Goal: Entertainment & Leisure: Consume media (video, audio)

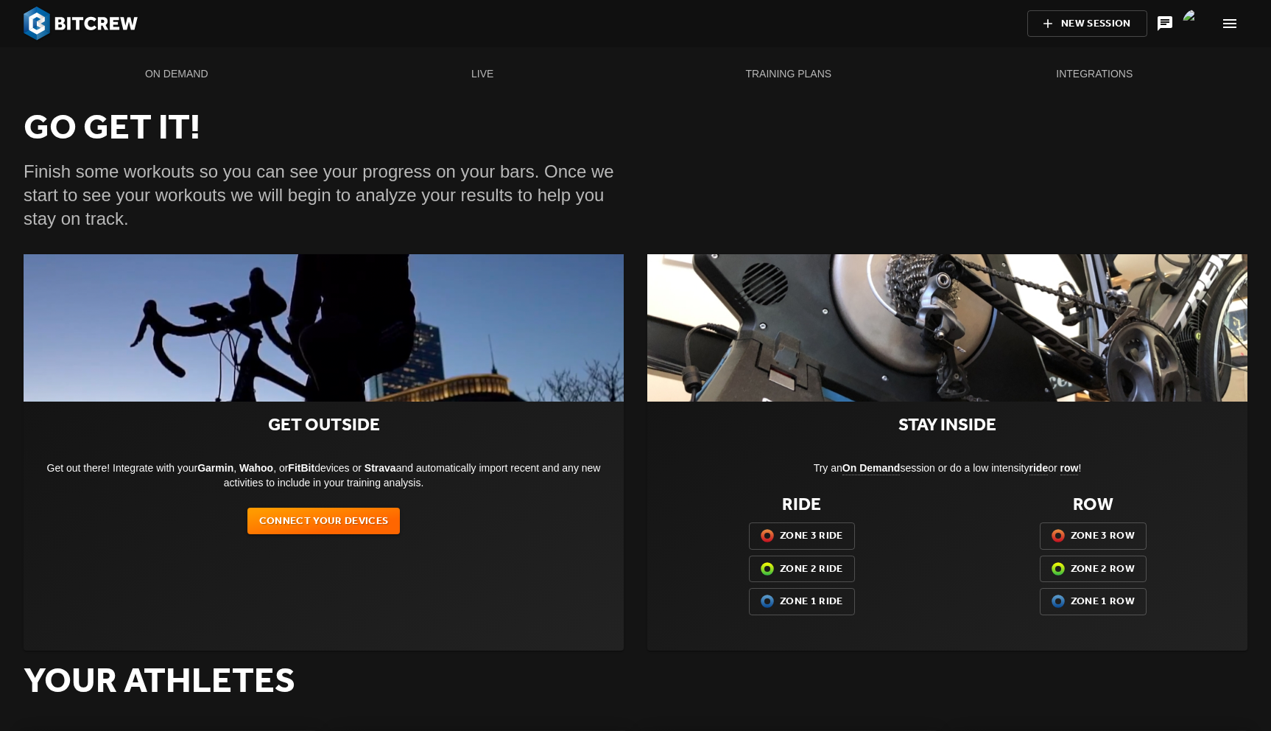
scroll to position [15, 168]
click at [186, 74] on span "On Demand" at bounding box center [176, 74] width 289 height 18
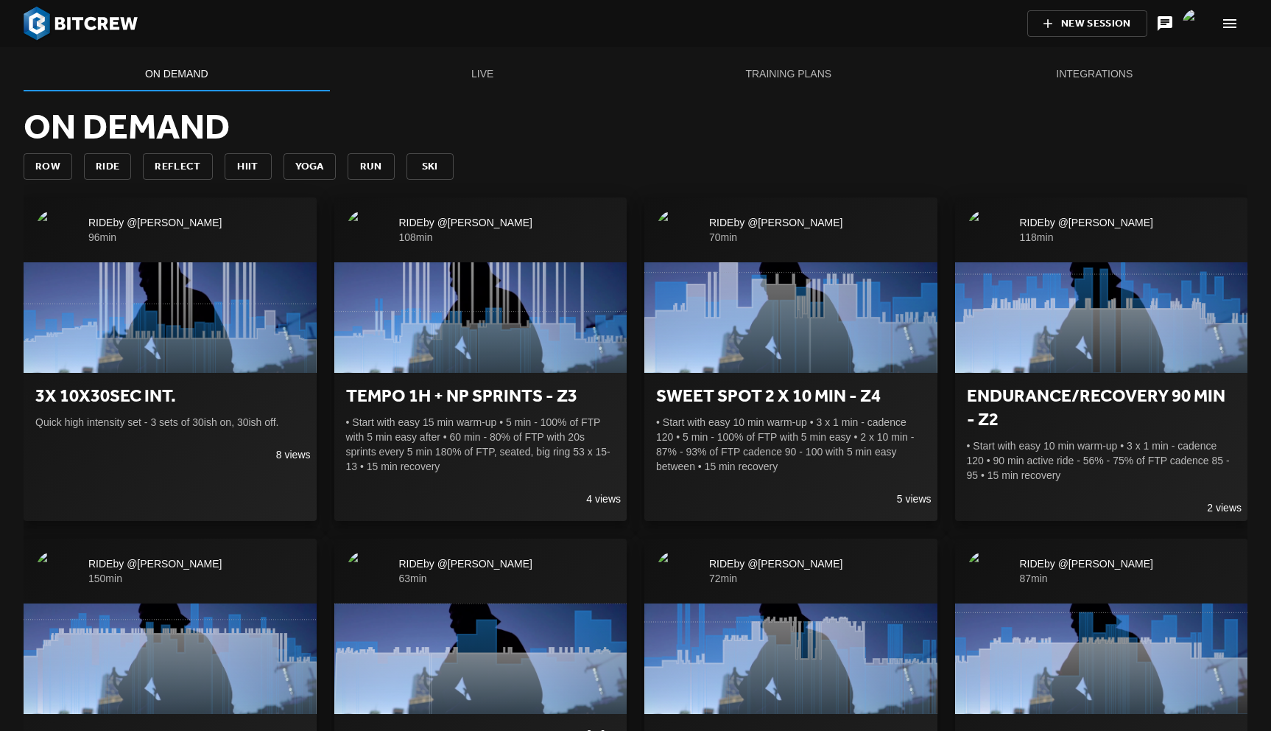
click at [1226, 20] on icon "button" at bounding box center [1230, 23] width 13 height 9
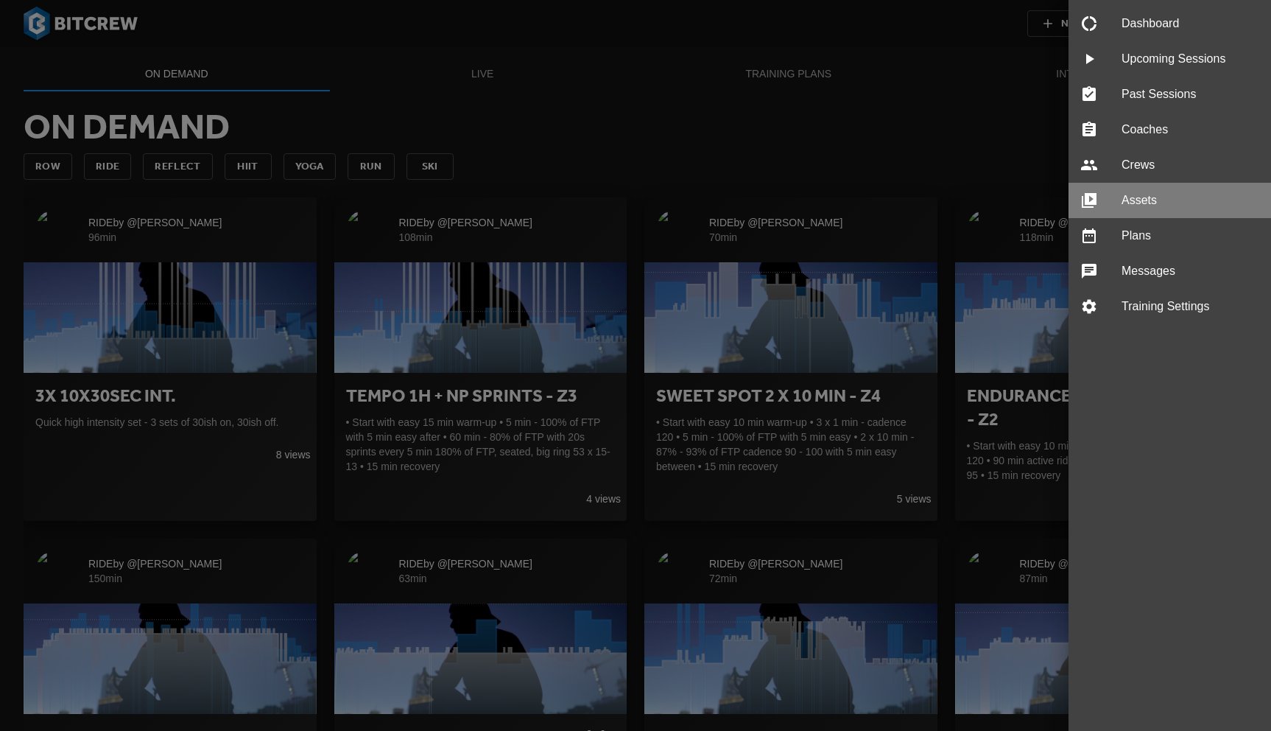
click at [1176, 207] on span "Assets" at bounding box center [1191, 201] width 138 height 18
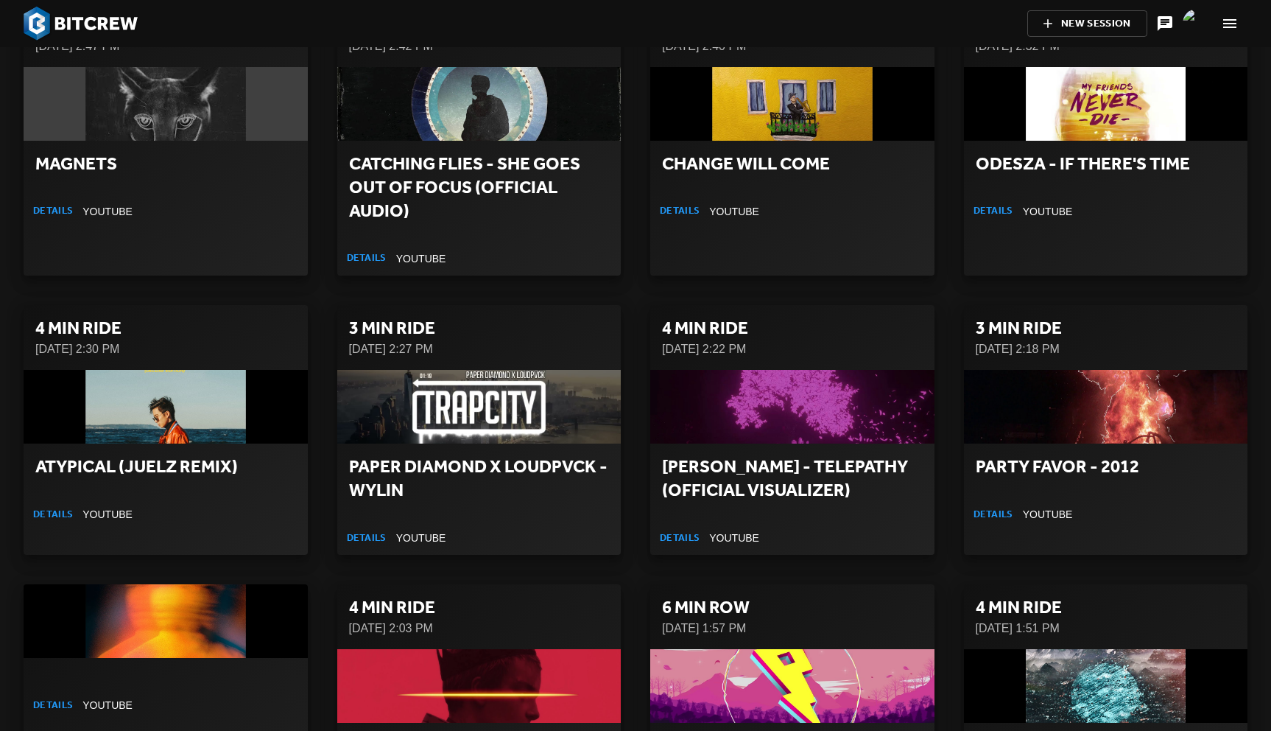
click at [637, 290] on div "4 min RIDE [DATE] 2:22 PM [PERSON_NAME] - Telepathy (Official Visualizer) Detai…" at bounding box center [793, 429] width 314 height 279
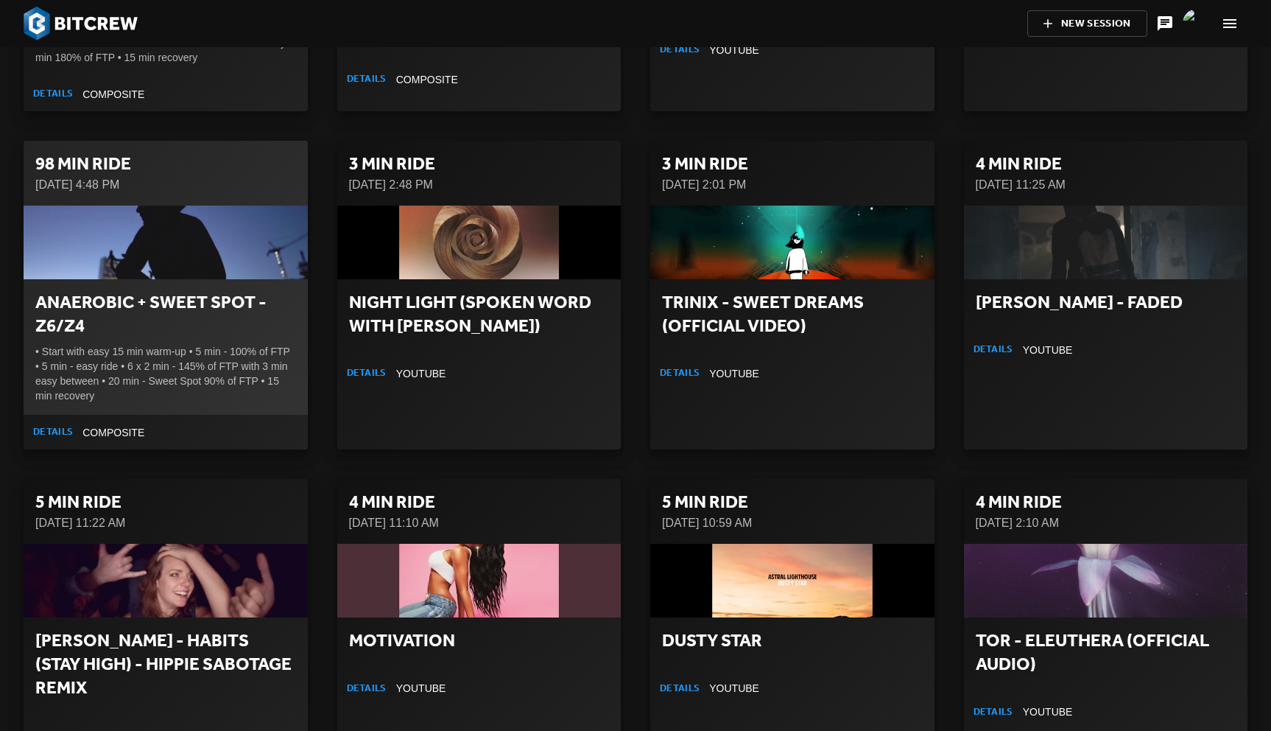
click at [138, 291] on h2 "Anaerobic + Sweet Spot - Z6/Z4" at bounding box center [165, 314] width 261 height 47
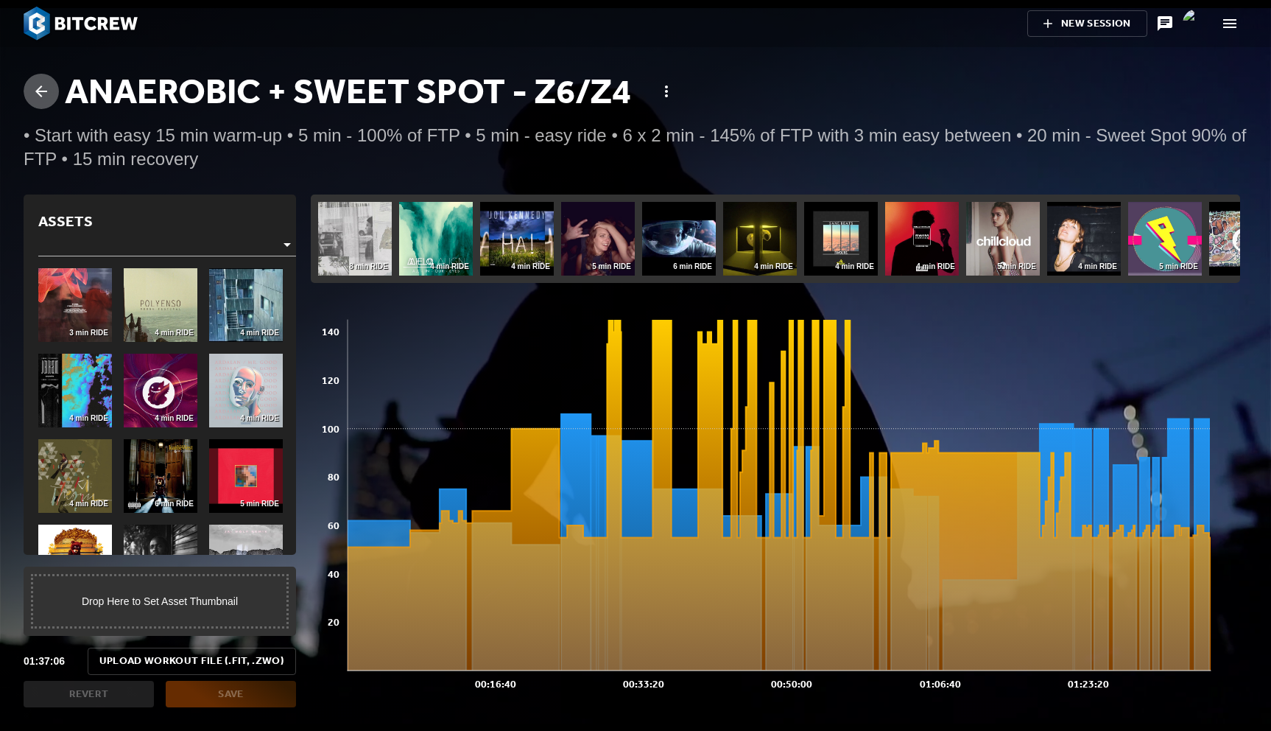
click at [37, 88] on icon at bounding box center [41, 92] width 18 height 18
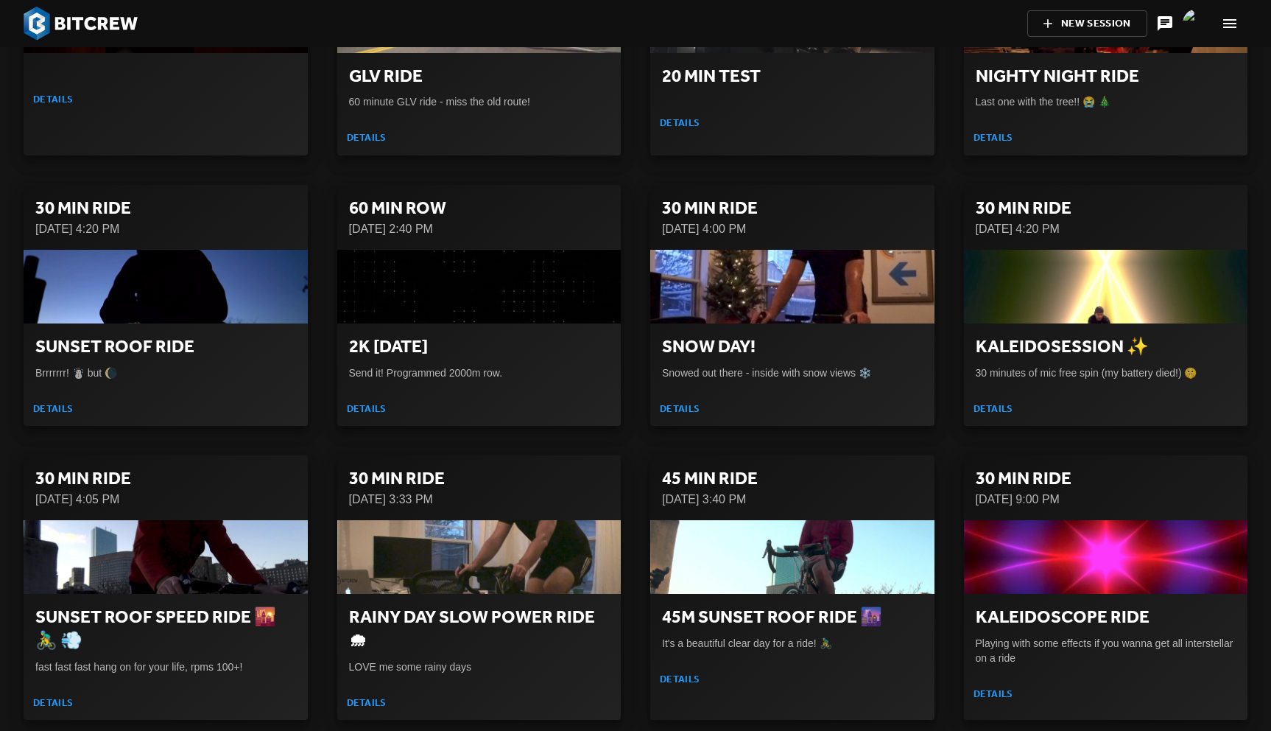
scroll to position [29847, 0]
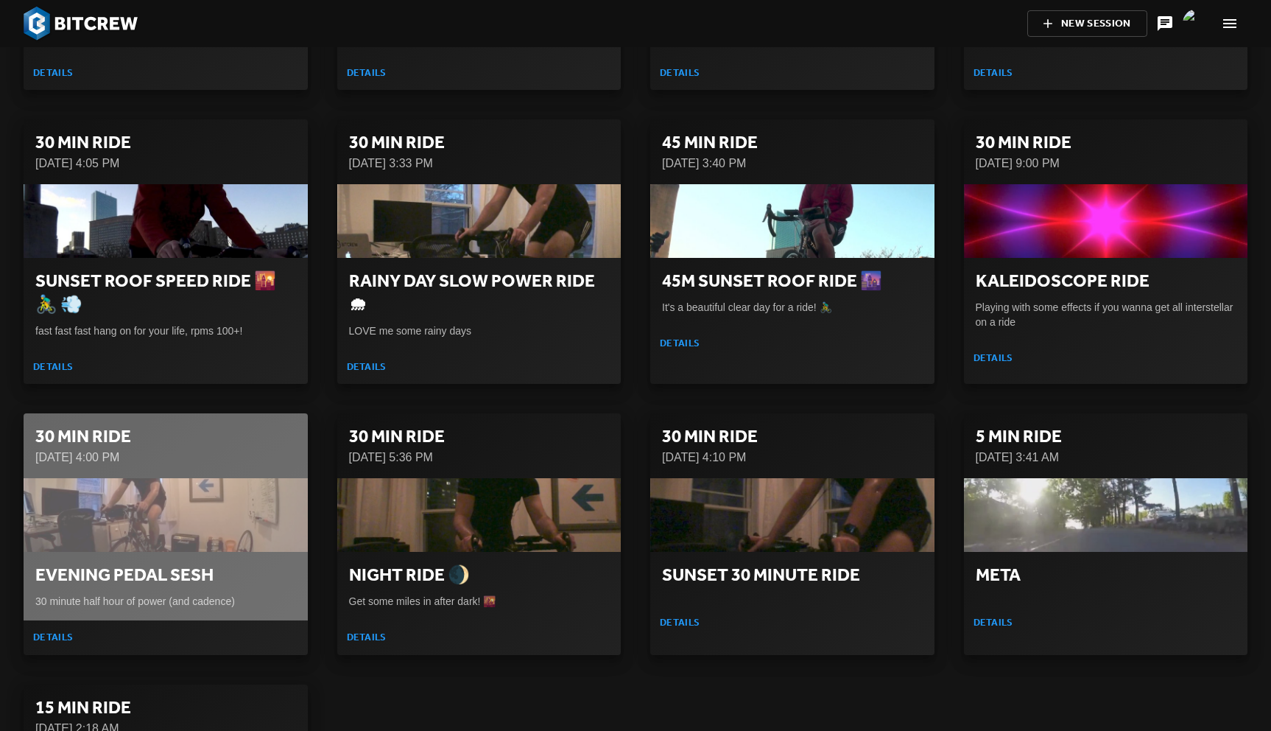
click at [148, 478] on div "button" at bounding box center [166, 515] width 284 height 74
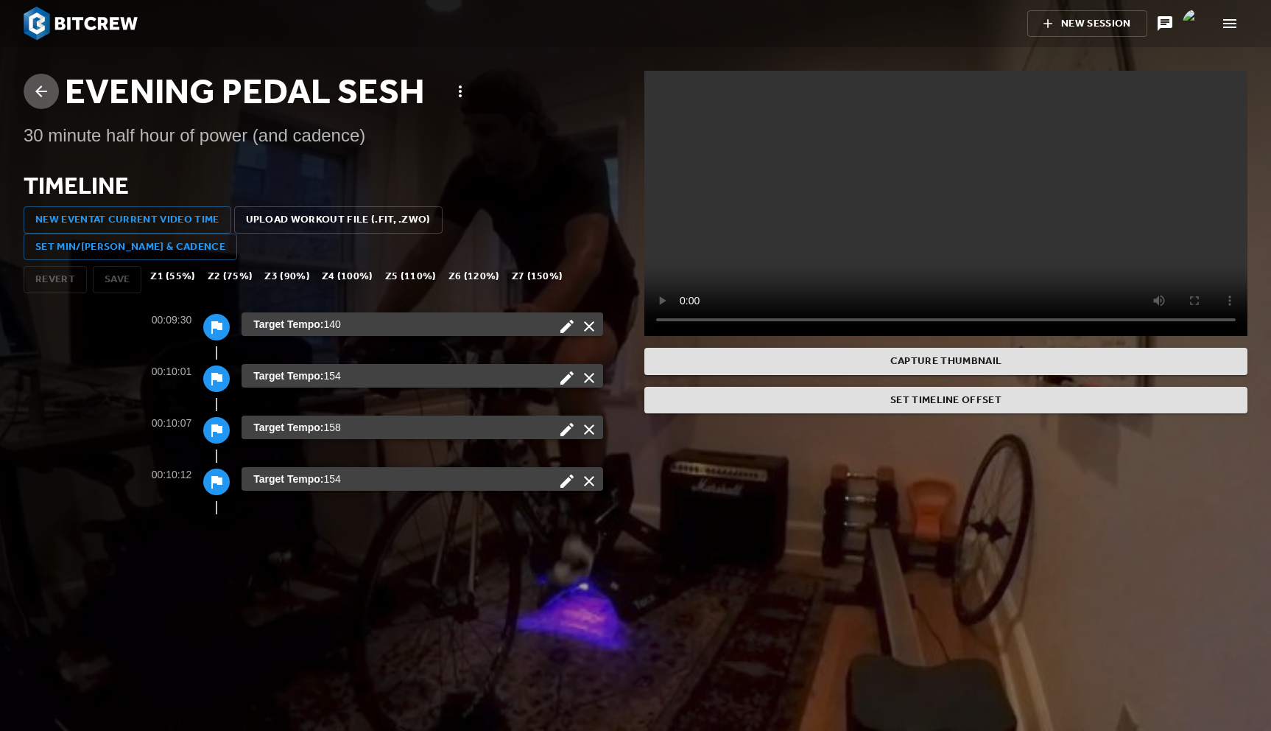
click at [38, 91] on icon at bounding box center [41, 91] width 12 height 12
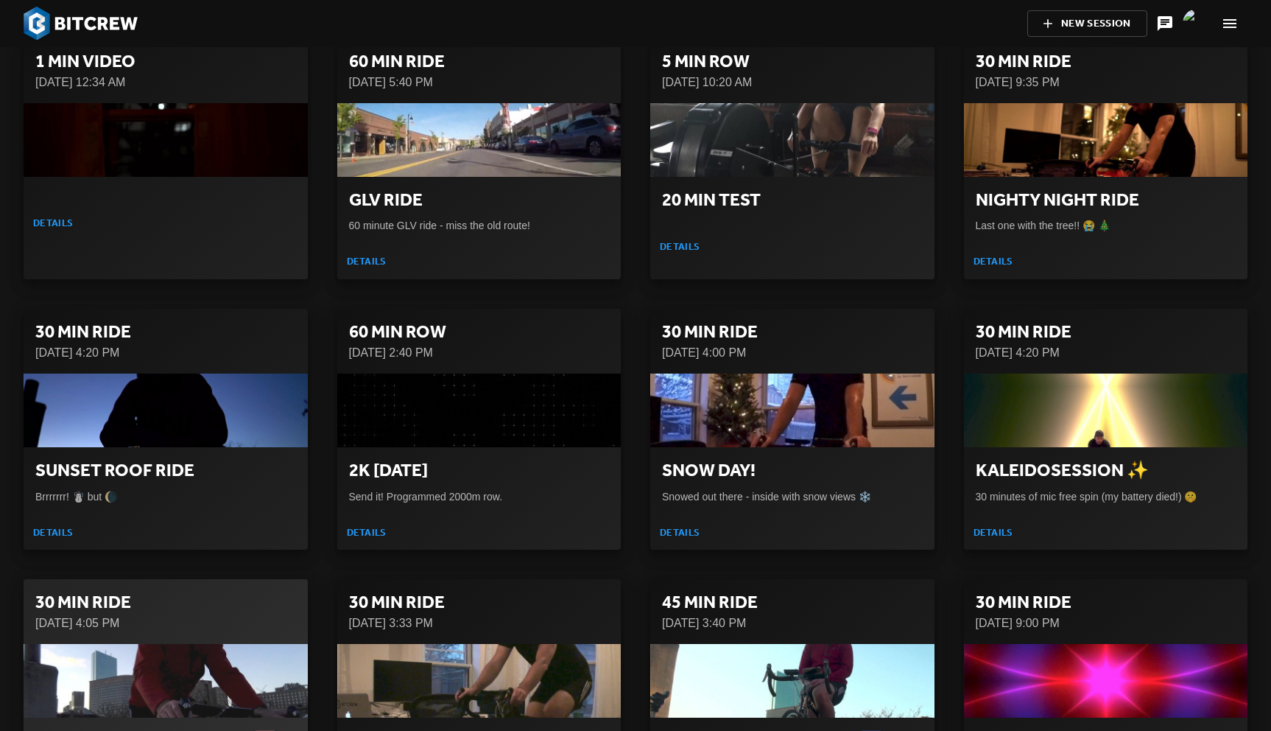
scroll to position [29418, 0]
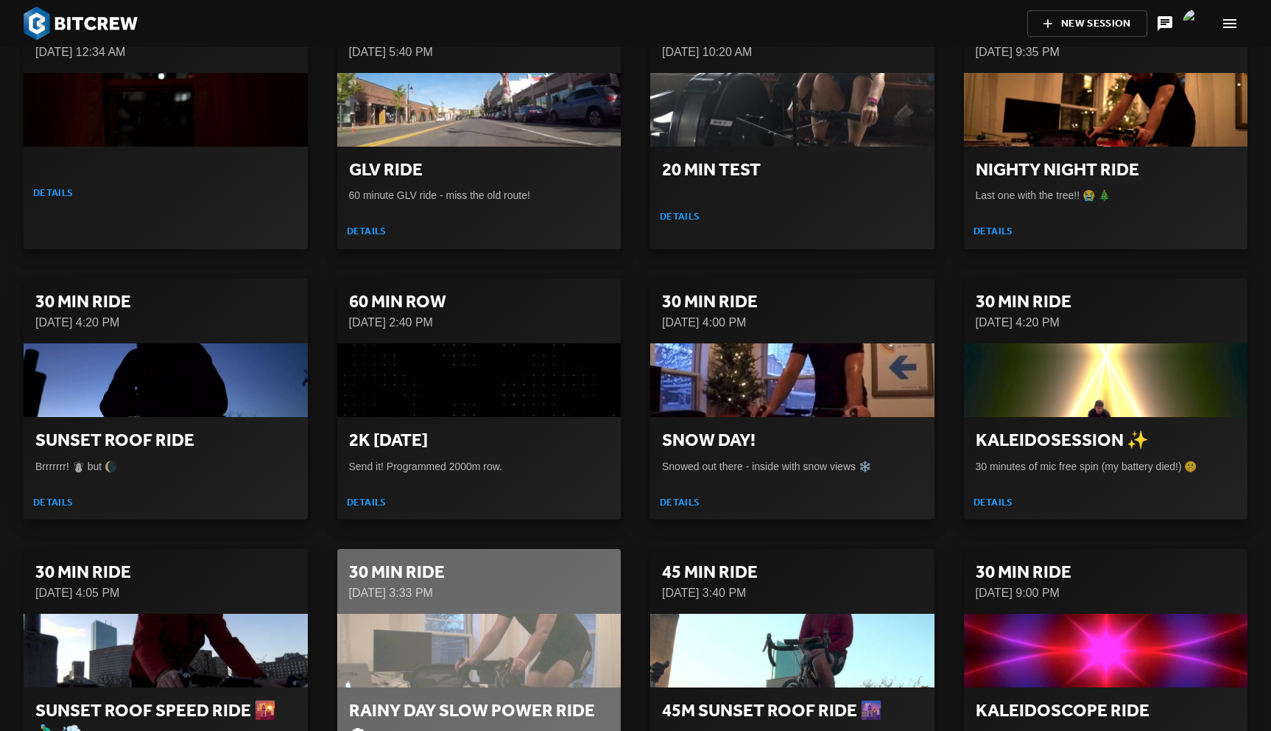
click at [488, 614] on div "button" at bounding box center [479, 651] width 284 height 74
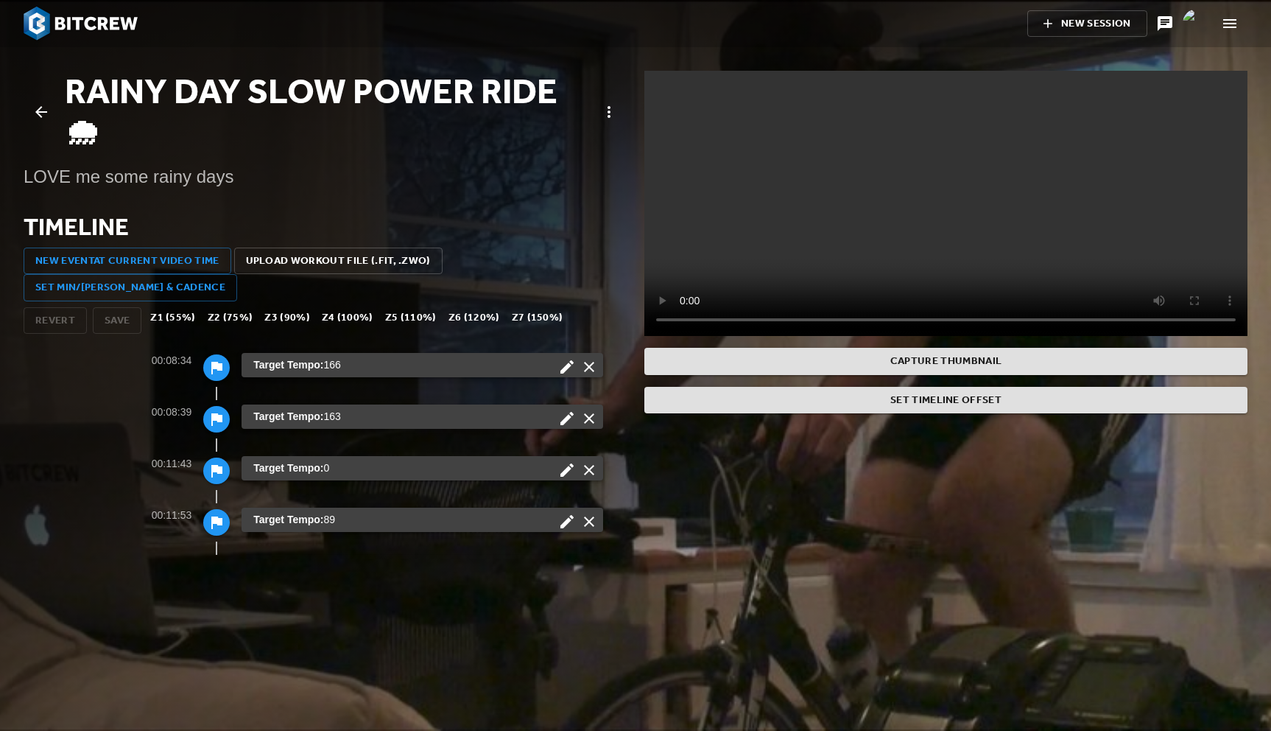
click at [821, 507] on div "Capture Thumbnail Set Timeline Offset" at bounding box center [946, 313] width 621 height 502
click at [41, 113] on icon at bounding box center [41, 112] width 18 height 18
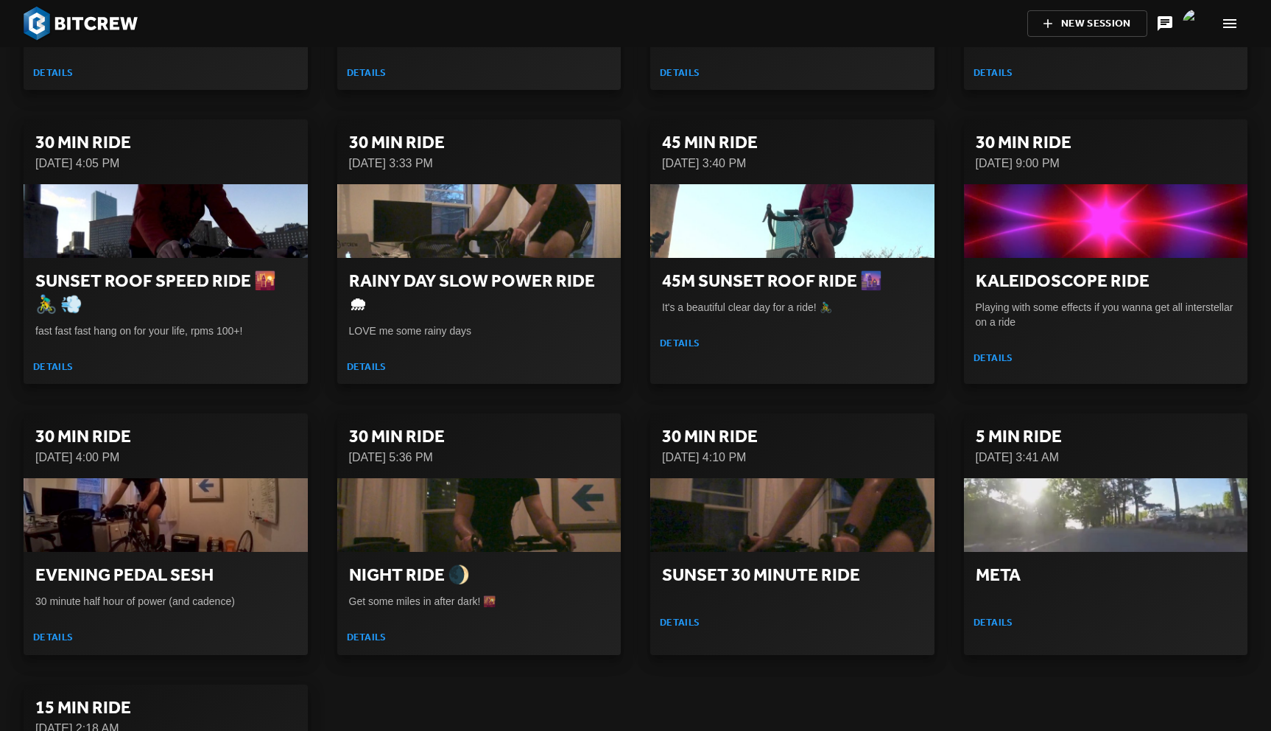
scroll to position [29178, 0]
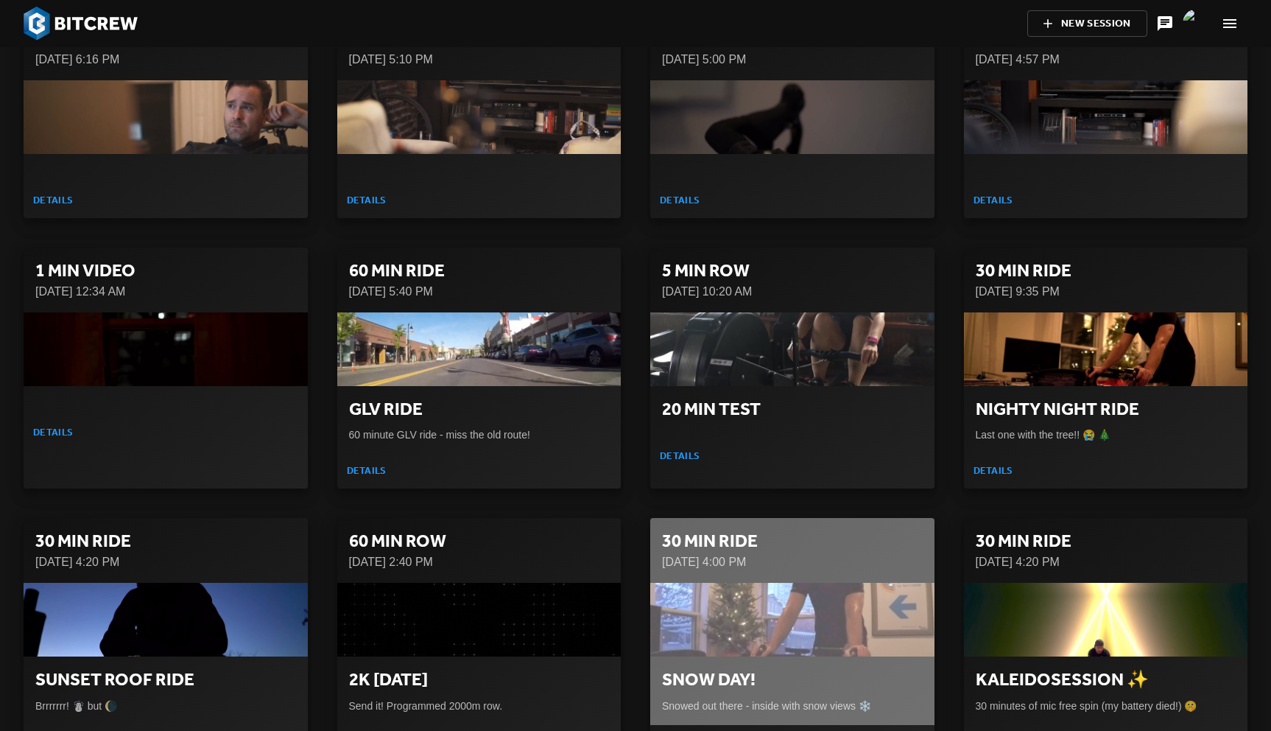
click at [768, 583] on div "button" at bounding box center [792, 620] width 284 height 74
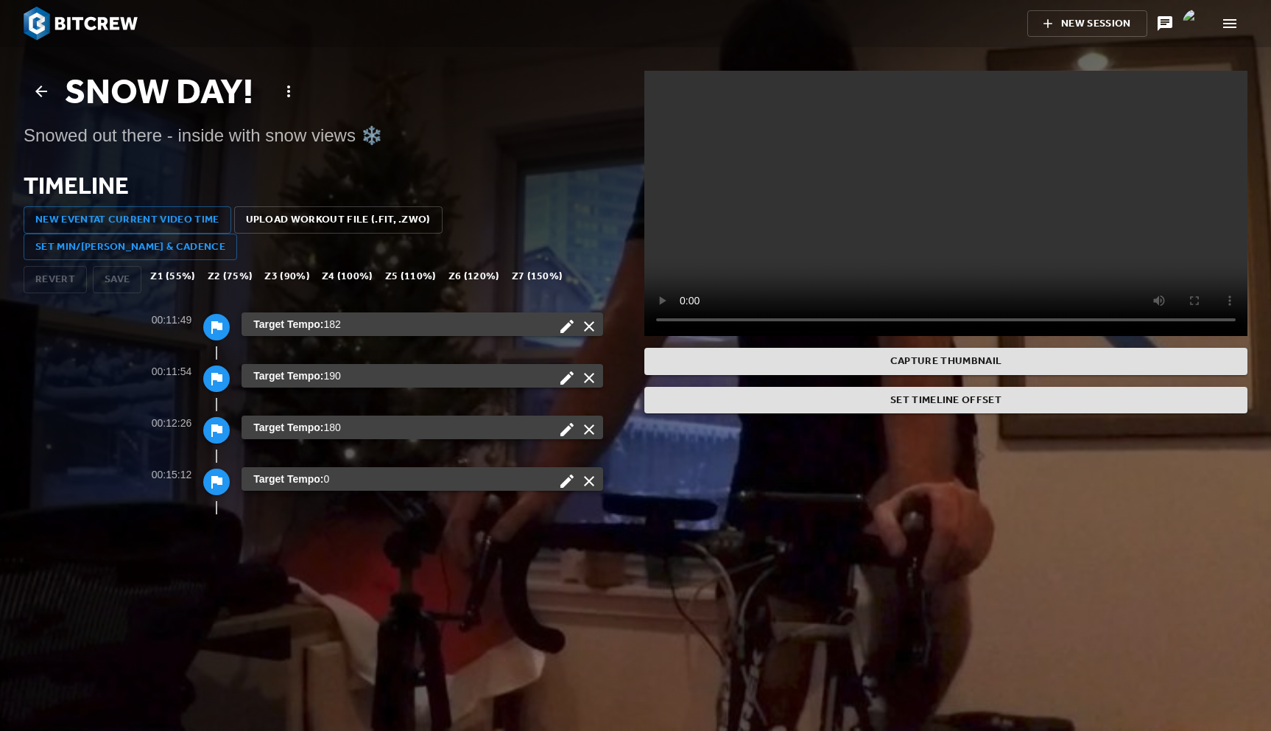
click at [42, 85] on icon at bounding box center [41, 92] width 18 height 18
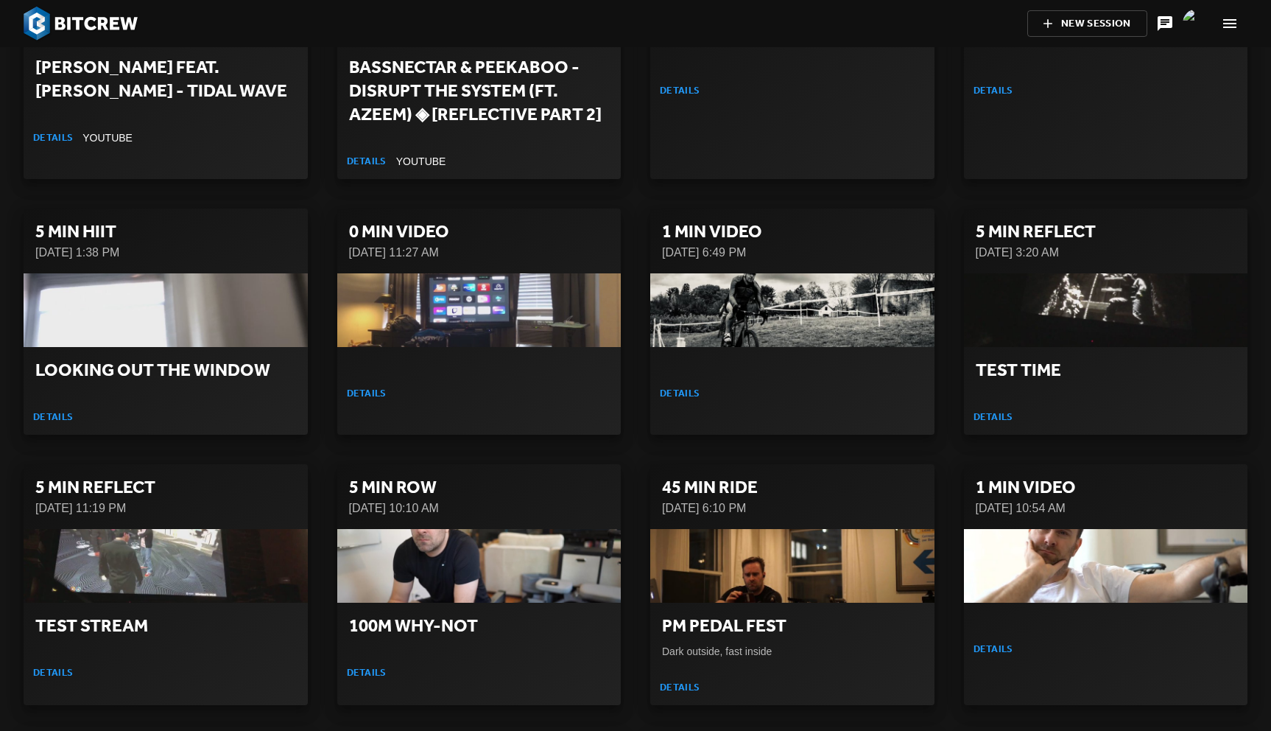
scroll to position [28489, 0]
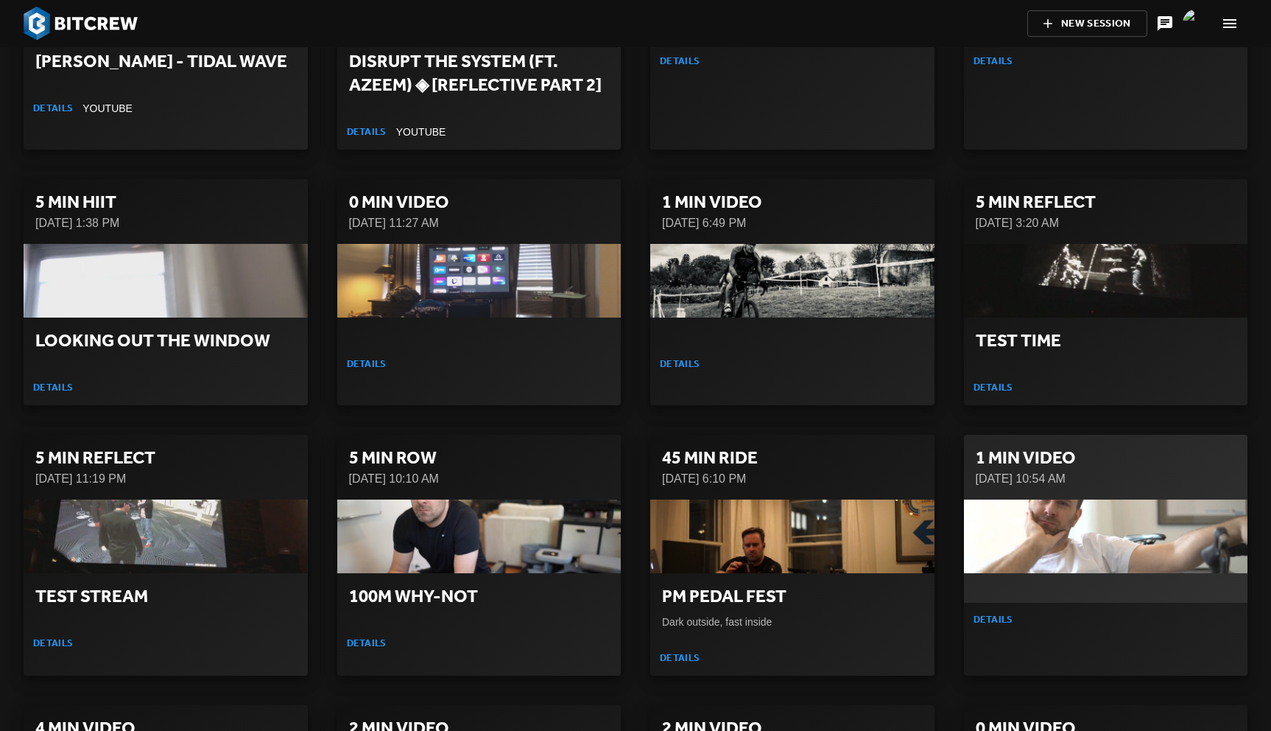
click at [1047, 499] on div "button" at bounding box center [1106, 536] width 284 height 74
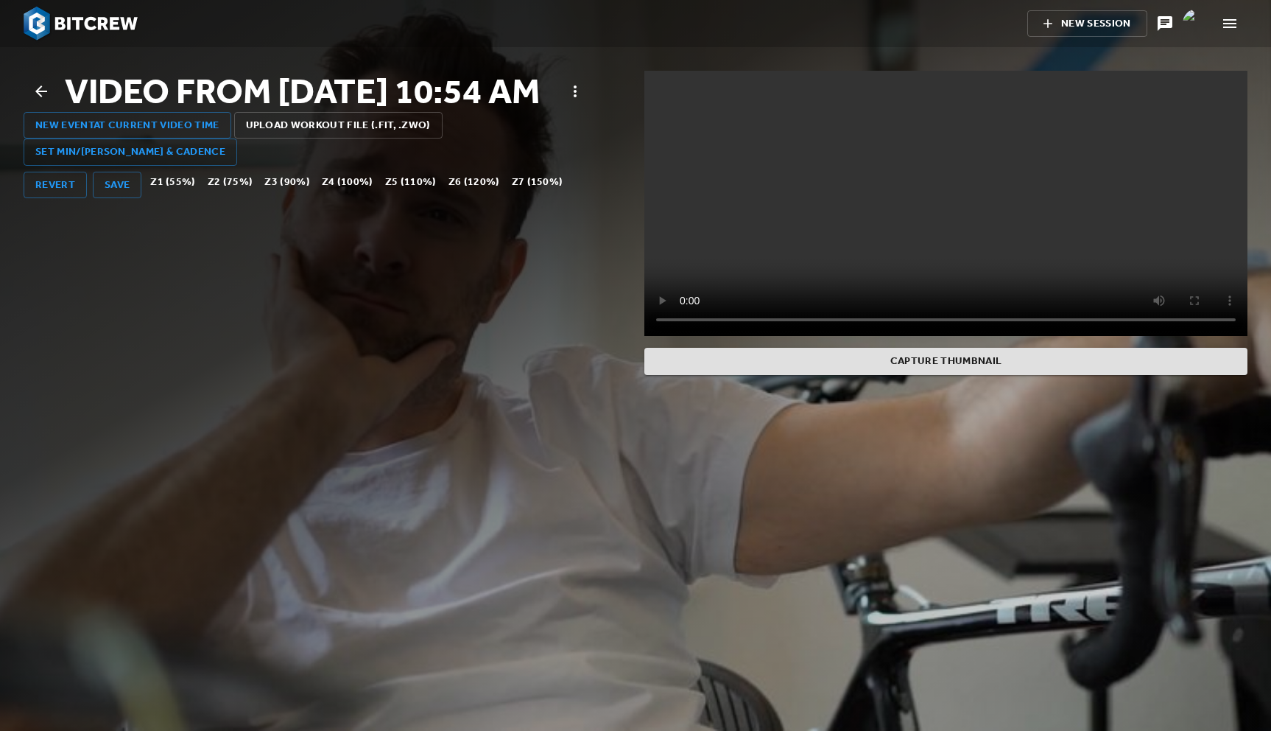
click at [148, 367] on div at bounding box center [325, 308] width 603 height 221
click at [44, 97] on icon at bounding box center [41, 91] width 12 height 12
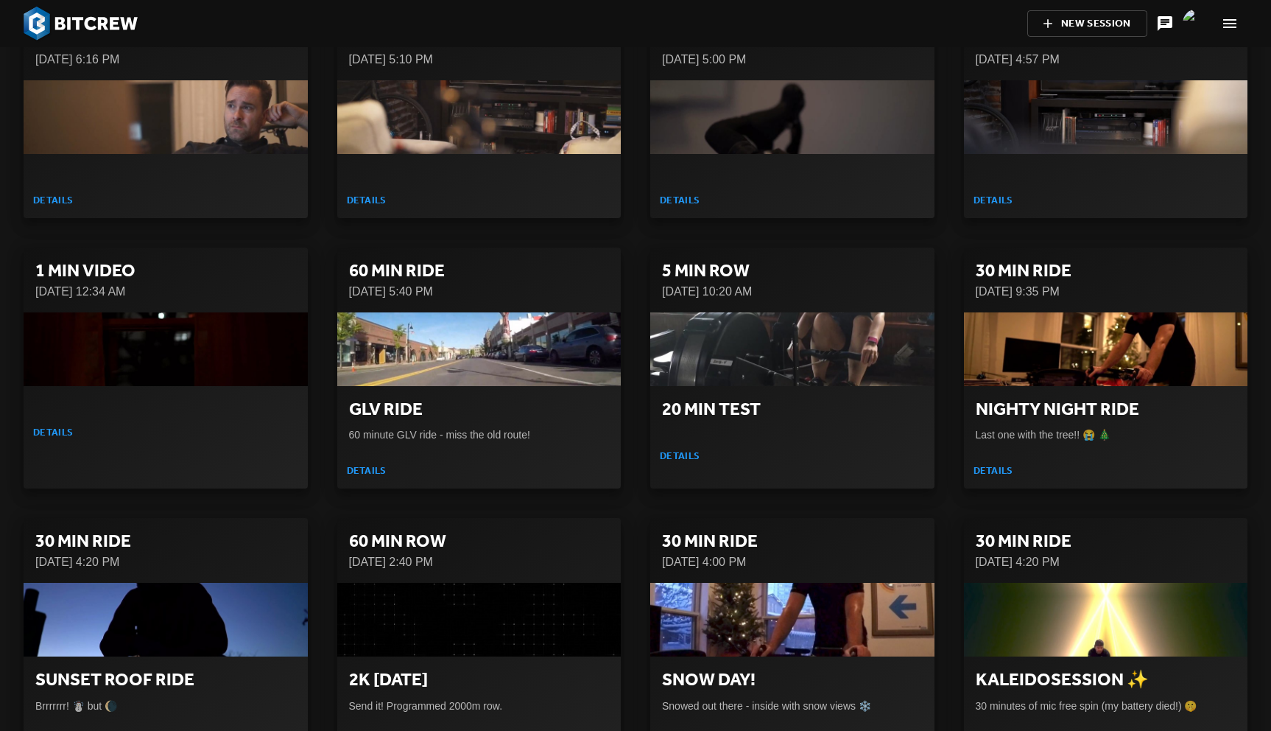
scroll to position [28510, 0]
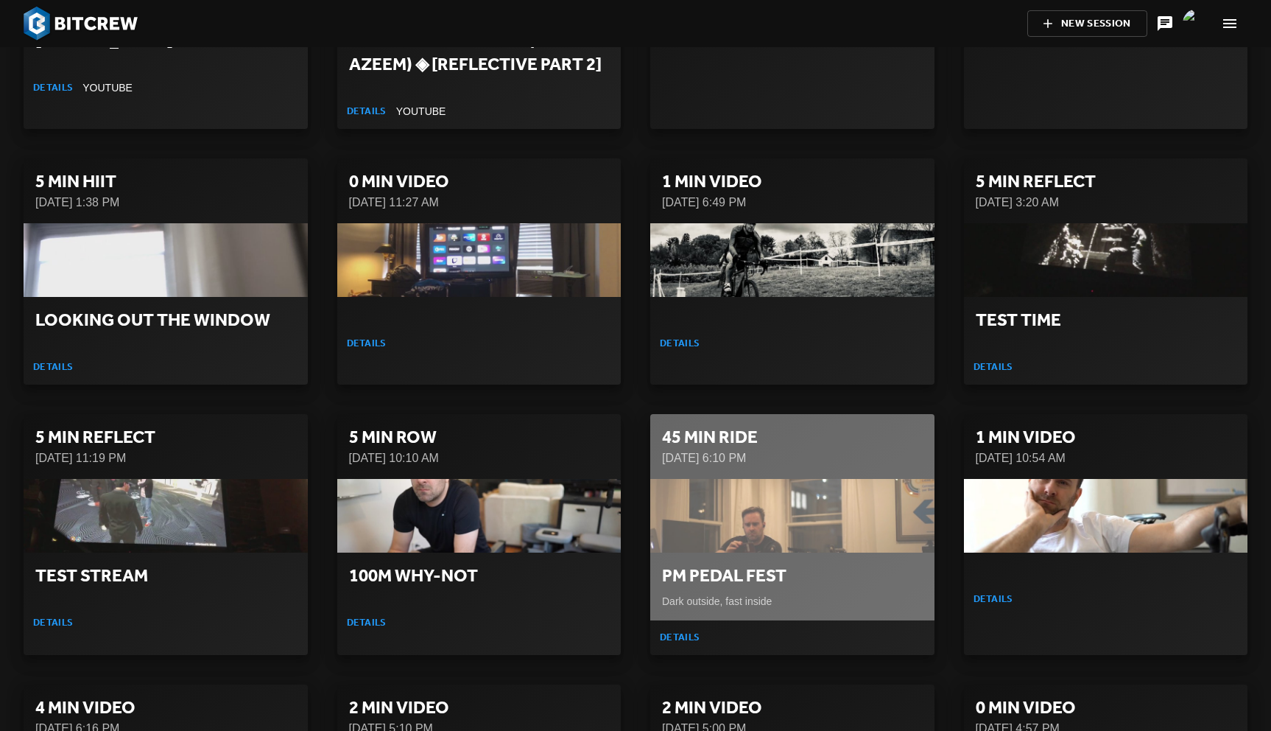
click at [729, 479] on div "button" at bounding box center [792, 516] width 284 height 74
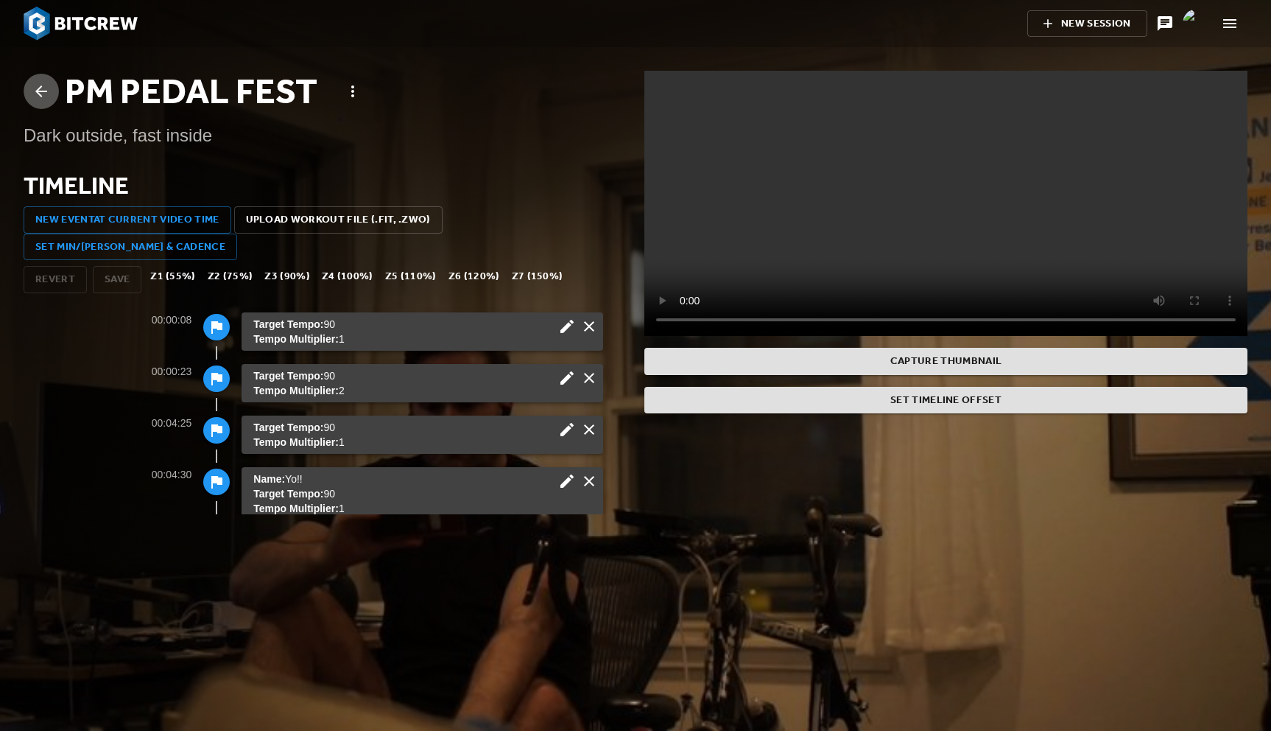
click at [38, 93] on icon at bounding box center [41, 91] width 12 height 12
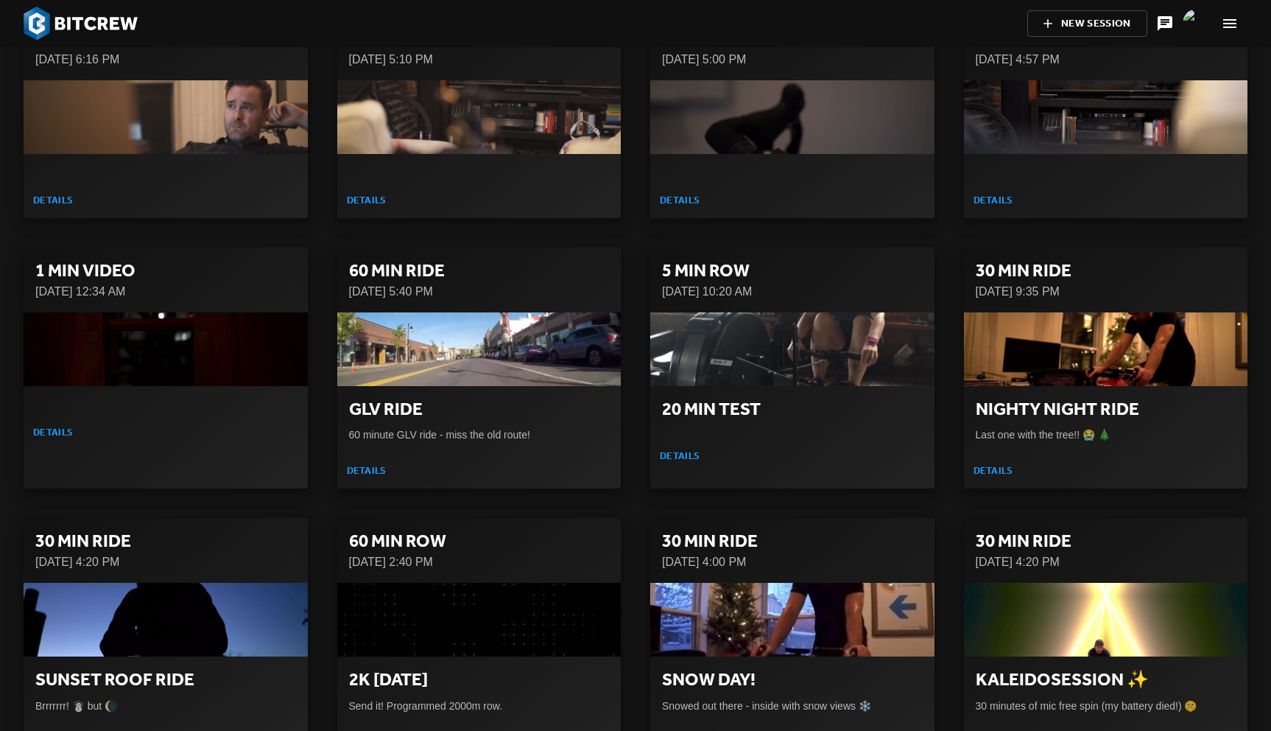
scroll to position [28510, 0]
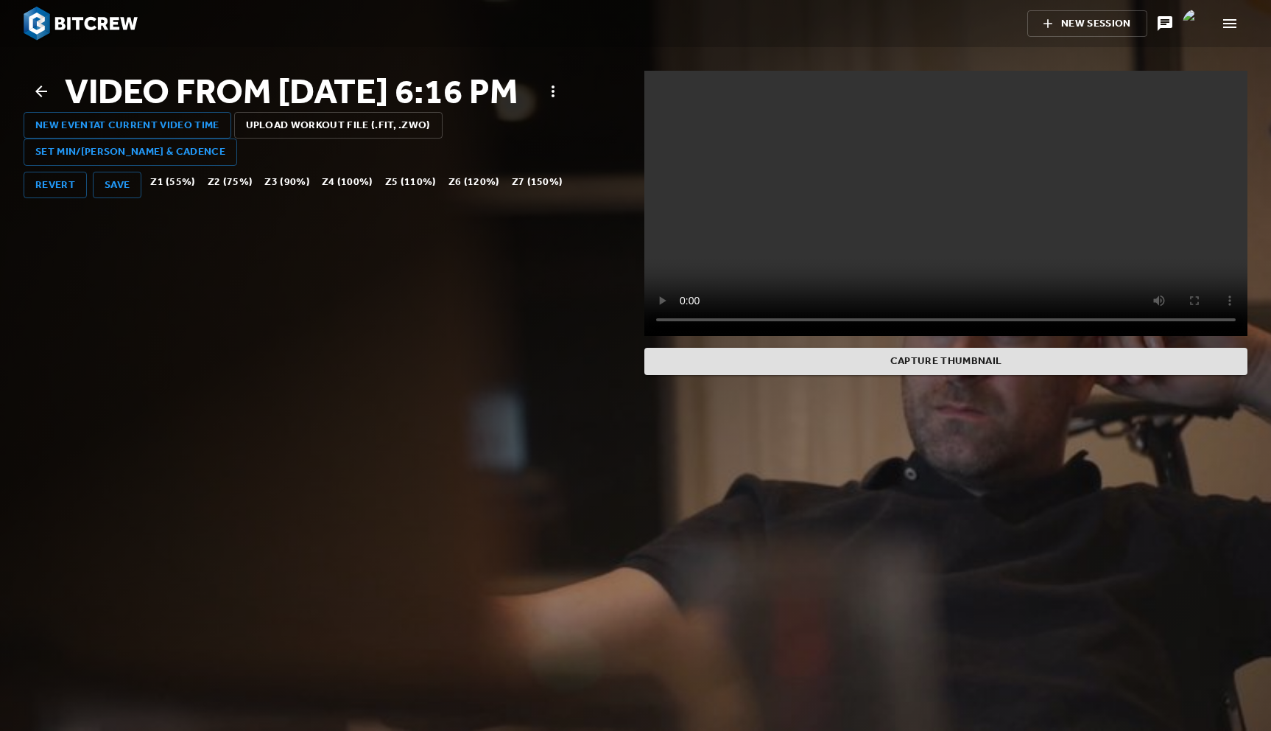
click at [40, 100] on icon at bounding box center [41, 92] width 18 height 18
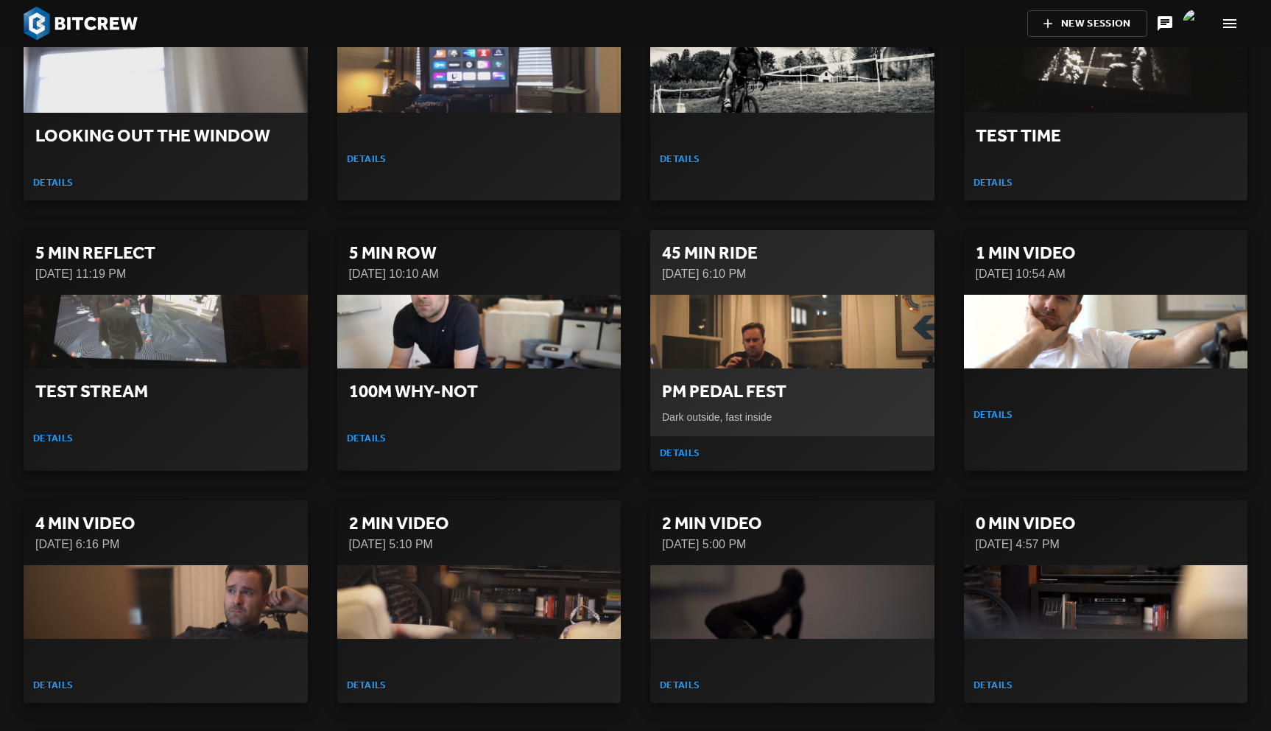
scroll to position [28763, 0]
